Goal: Information Seeking & Learning: Learn about a topic

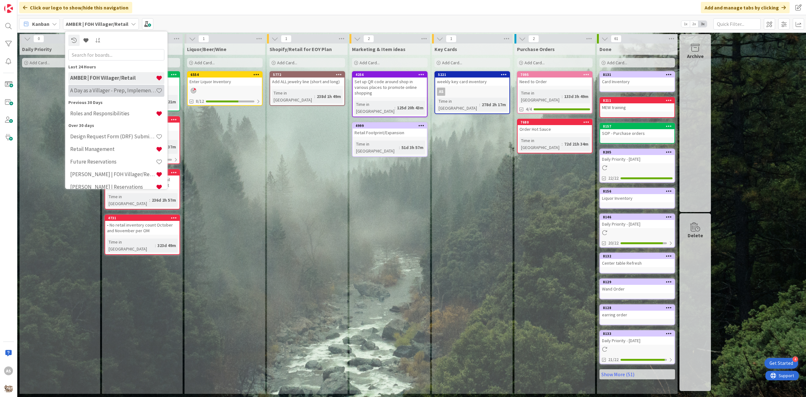
click at [105, 95] on div "A Day as a Villager - Prep, Implement and Execute" at bounding box center [116, 90] width 96 height 12
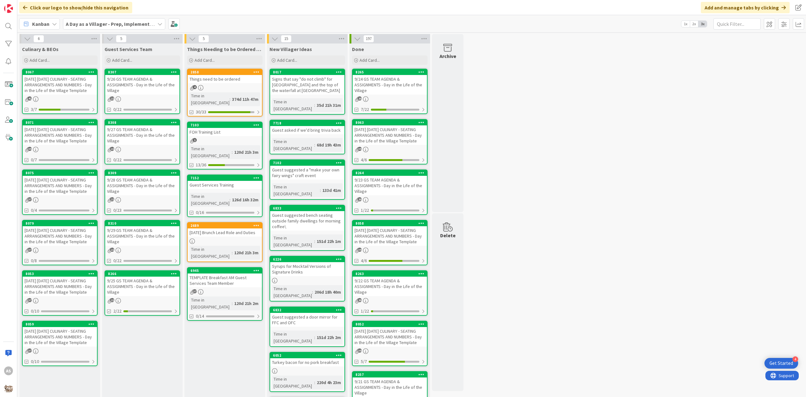
click at [216, 80] on div "Things need to be ordered" at bounding box center [225, 79] width 74 height 8
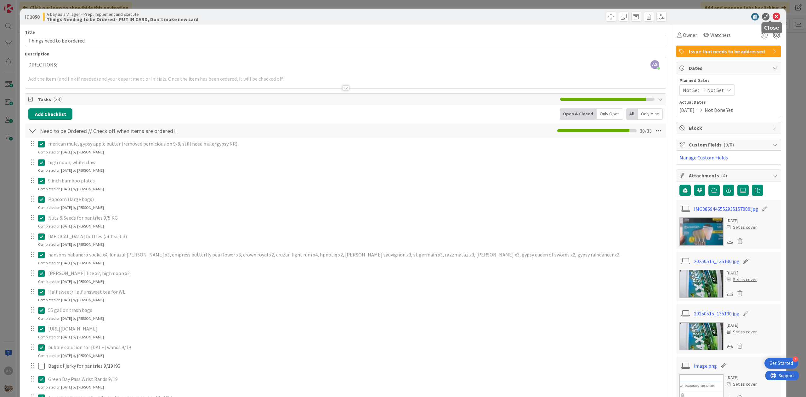
click at [773, 14] on icon at bounding box center [777, 17] width 8 height 8
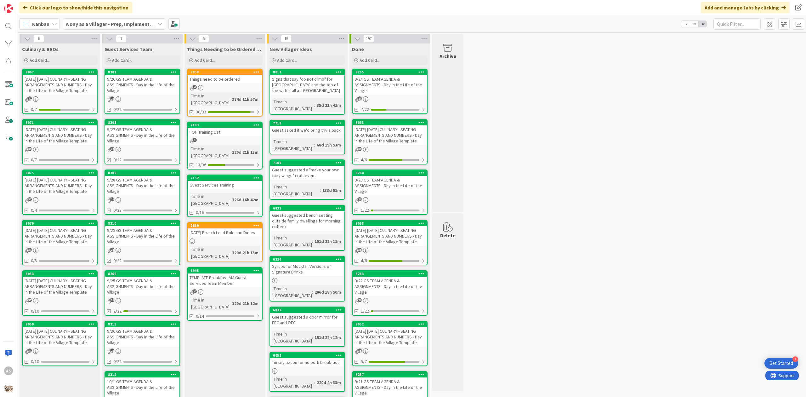
click at [136, 80] on div "9/26 GS TEAM AGENDA & ASSIGNMENTS - Day in the Life of the Village" at bounding box center [142, 85] width 74 height 20
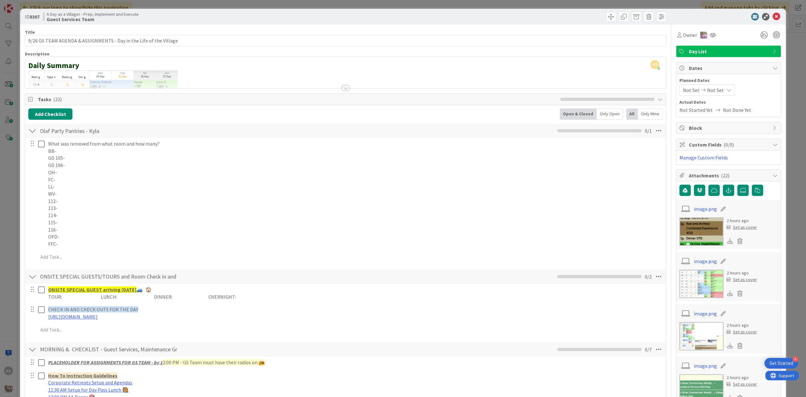
click at [33, 134] on div at bounding box center [32, 130] width 8 height 11
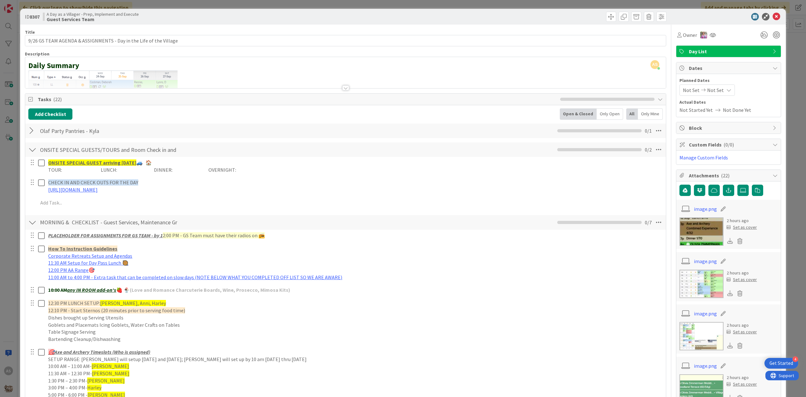
click at [32, 151] on div at bounding box center [32, 149] width 8 height 11
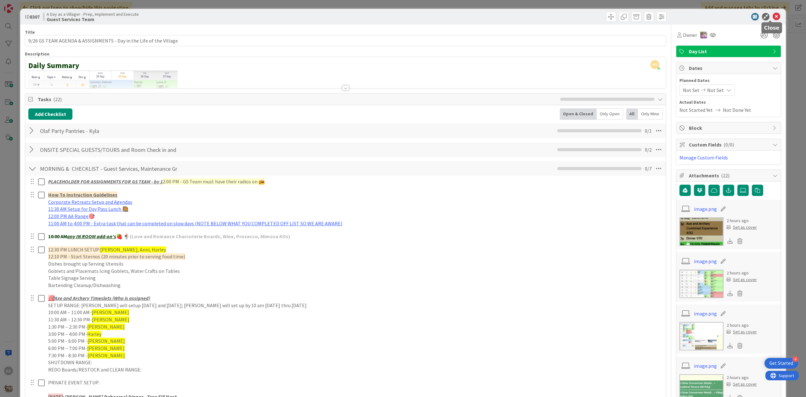
click at [773, 17] on icon at bounding box center [777, 17] width 8 height 8
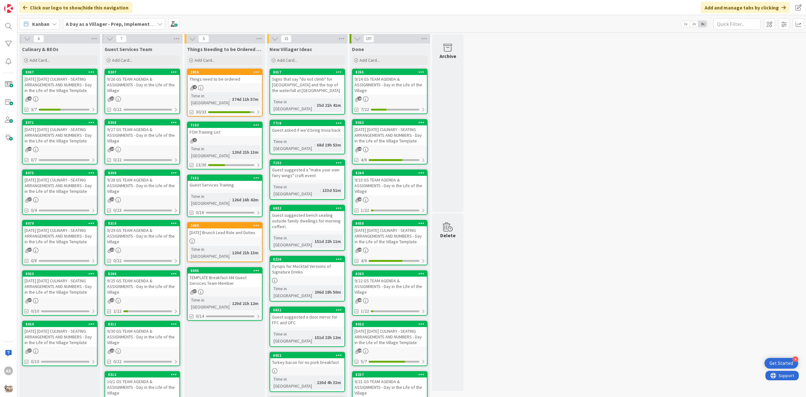
click at [131, 135] on div "9/27 GS TEAM AGENDA & ASSIGNMENTS - Day in the Life of the Village" at bounding box center [142, 135] width 74 height 20
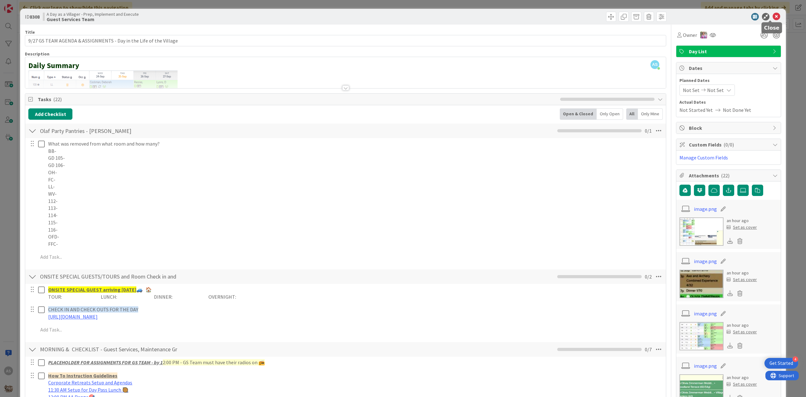
click at [773, 18] on icon at bounding box center [777, 17] width 8 height 8
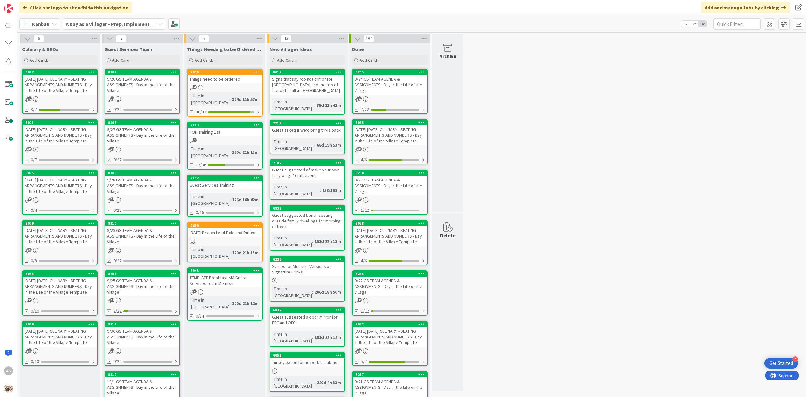
click at [122, 180] on div "9/28 GS TEAM AGENDA & ASSIGNMENTS - Day in the Life of the Village" at bounding box center [142, 186] width 74 height 20
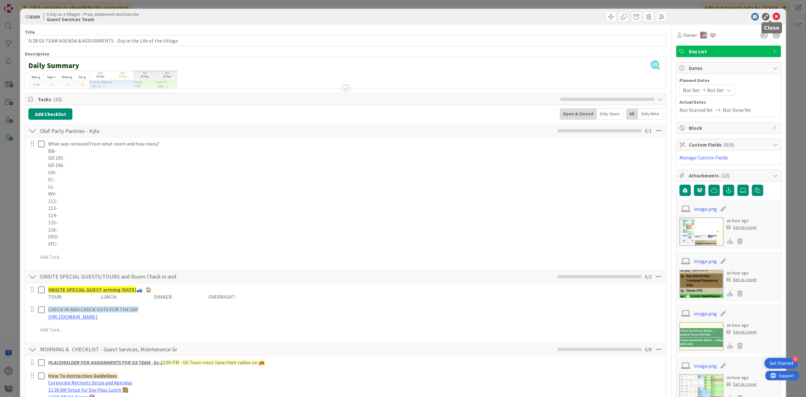
click at [773, 18] on icon at bounding box center [777, 17] width 8 height 8
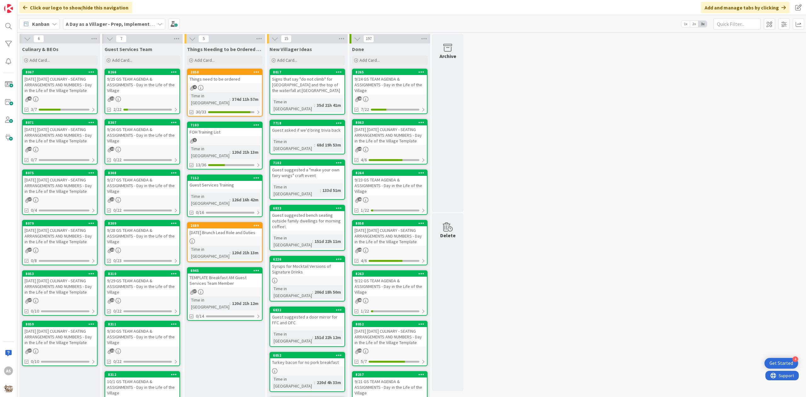
click at [145, 282] on div "9/29 GS TEAM AGENDA & ASSIGNMENTS - Day in the Life of the Village" at bounding box center [142, 286] width 74 height 20
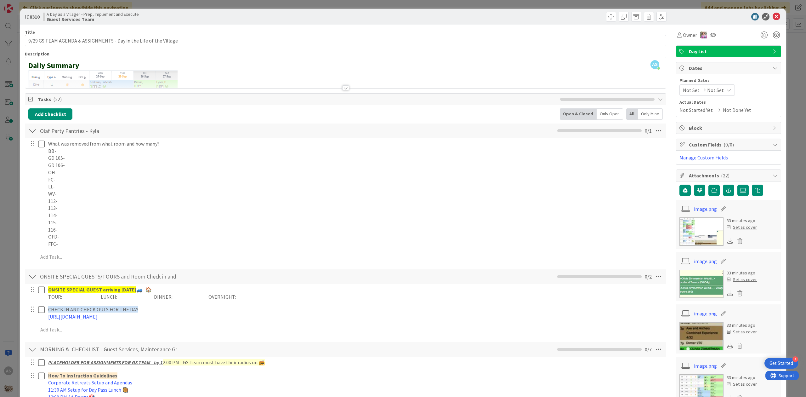
click at [33, 127] on div at bounding box center [32, 130] width 8 height 11
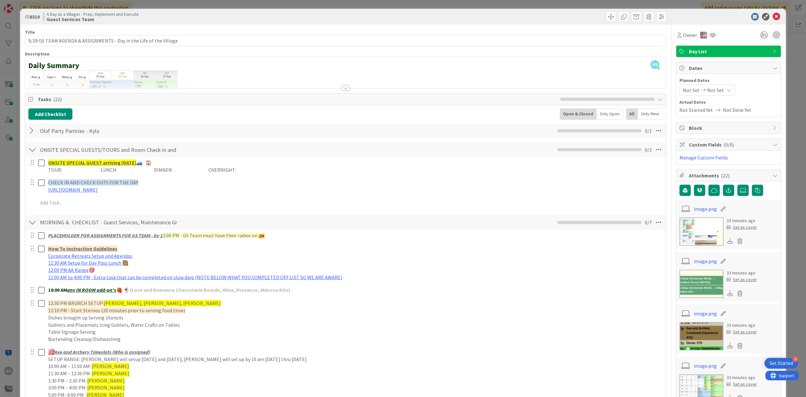
click at [31, 152] on div at bounding box center [32, 149] width 8 height 11
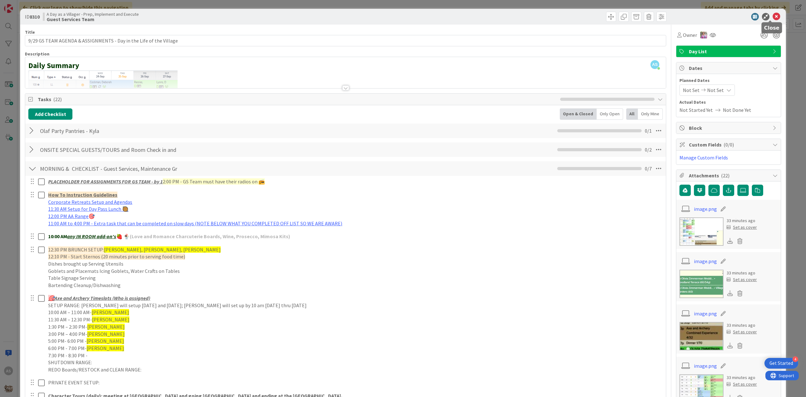
click at [773, 13] on icon at bounding box center [777, 17] width 8 height 8
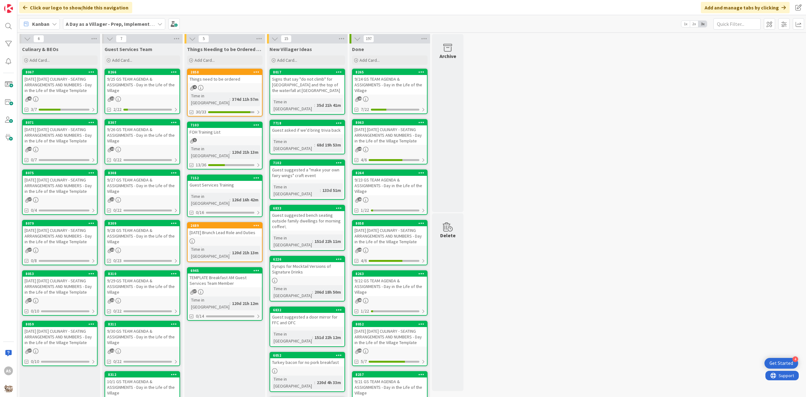
click at [134, 233] on div "9/28 GS TEAM AGENDA & ASSIGNMENTS - Day in the Life of the Village" at bounding box center [142, 236] width 74 height 20
